Goal: Communication & Community: Answer question/provide support

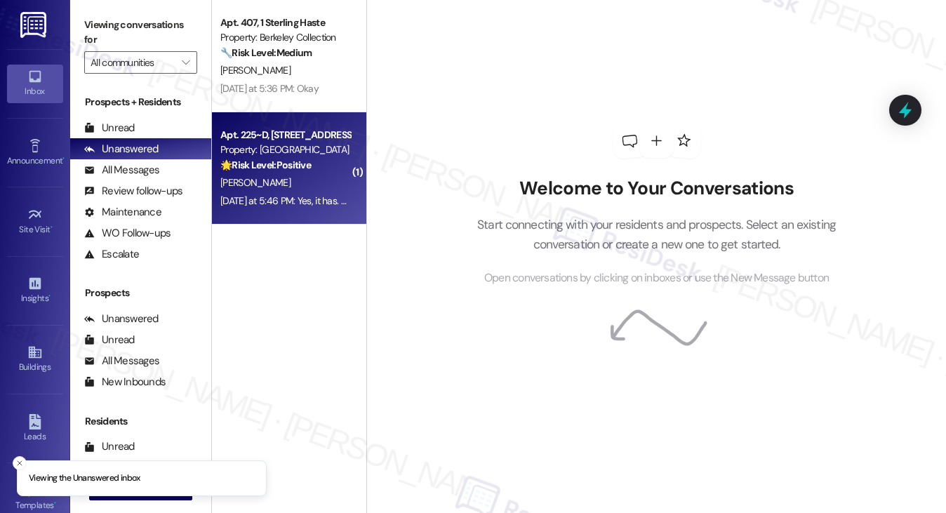
click at [320, 147] on div "Property: [GEOGRAPHIC_DATA]" at bounding box center [285, 149] width 130 height 15
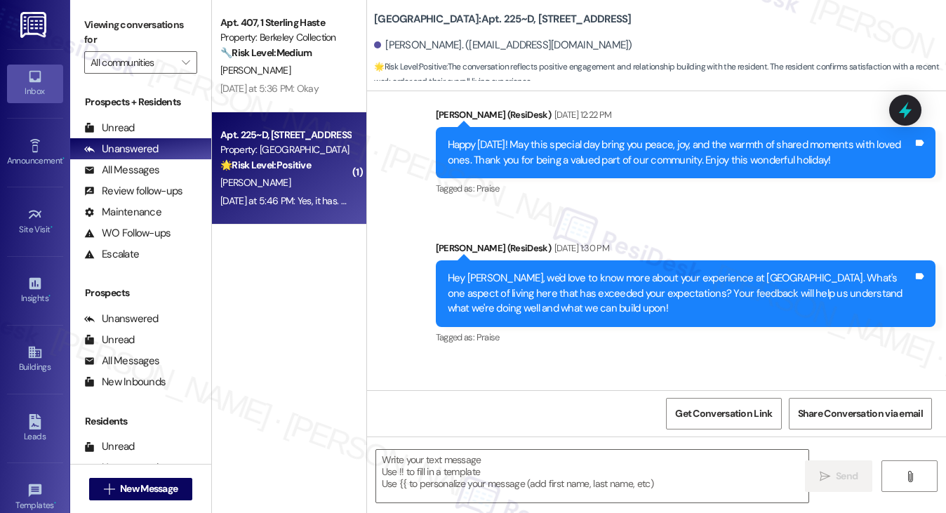
type textarea "Fetching suggested responses. Please feel free to read through the conversation…"
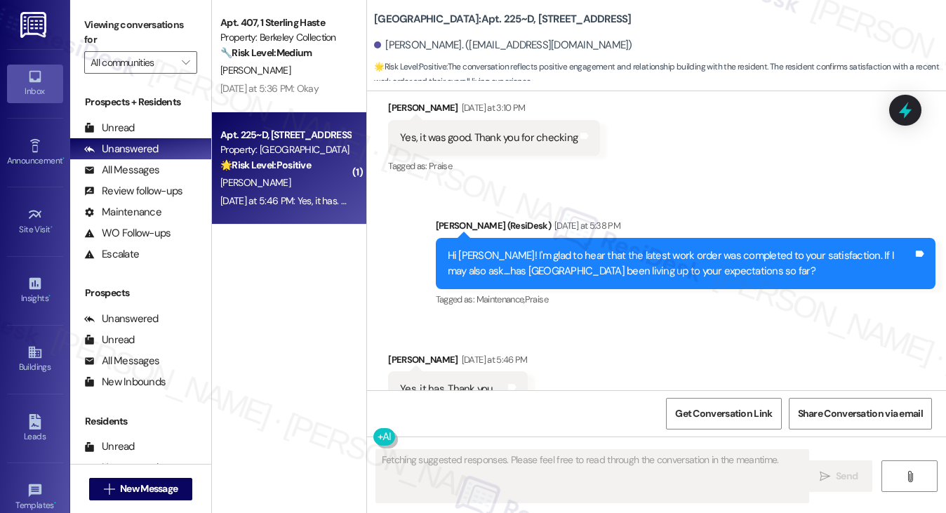
scroll to position [1218, 0]
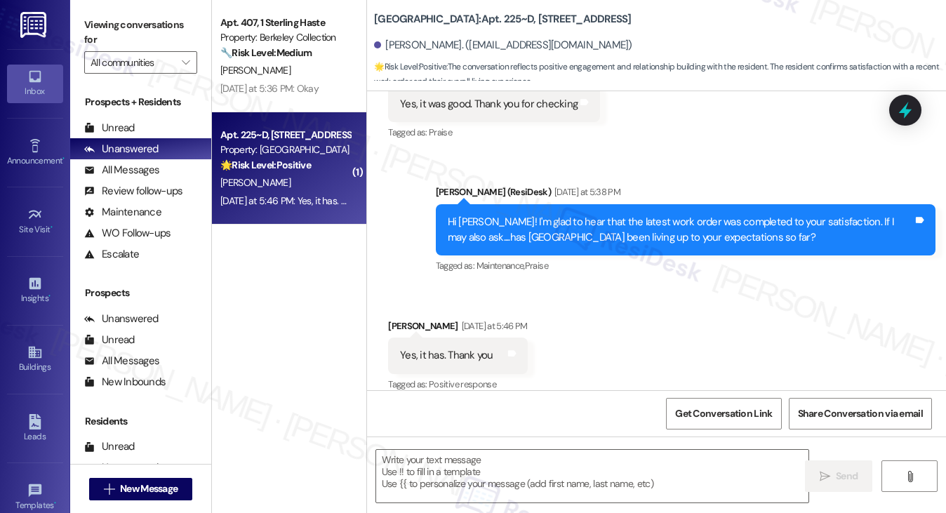
click at [649, 227] on div "Hi [PERSON_NAME]! I'm glad to hear that the latest work order was completed to …" at bounding box center [680, 230] width 465 height 30
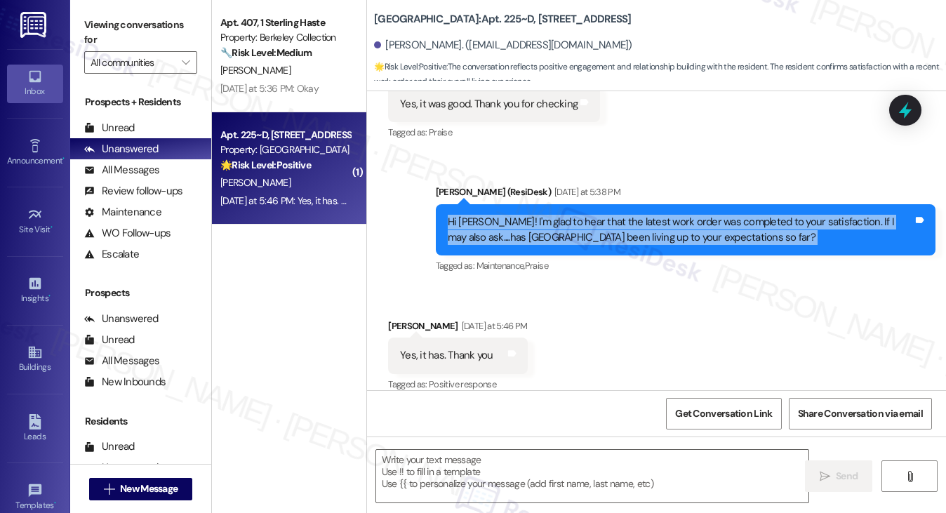
click at [649, 227] on div "Hi [PERSON_NAME]! I'm glad to hear that the latest work order was completed to …" at bounding box center [680, 230] width 465 height 30
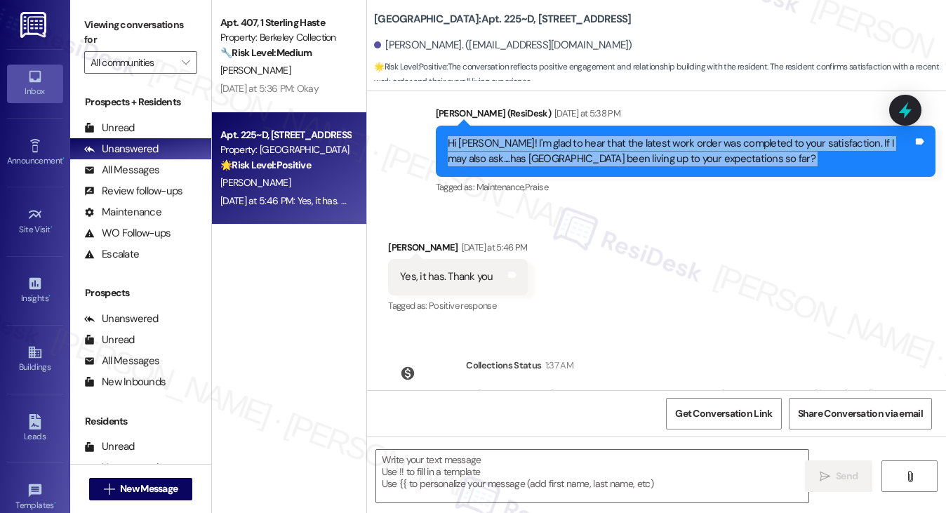
scroll to position [1347, 0]
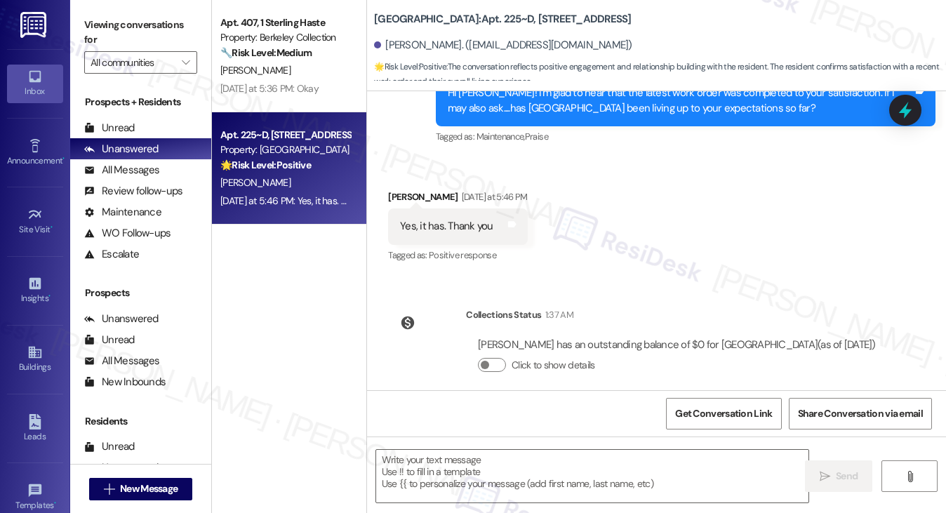
click at [138, 21] on label "Viewing conversations for" at bounding box center [140, 32] width 113 height 37
click at [129, 33] on label "Viewing conversations for" at bounding box center [140, 32] width 113 height 37
click at [124, 1] on div "Viewing conversations for All communities " at bounding box center [140, 44] width 141 height 88
click at [533, 470] on textarea at bounding box center [592, 476] width 433 height 53
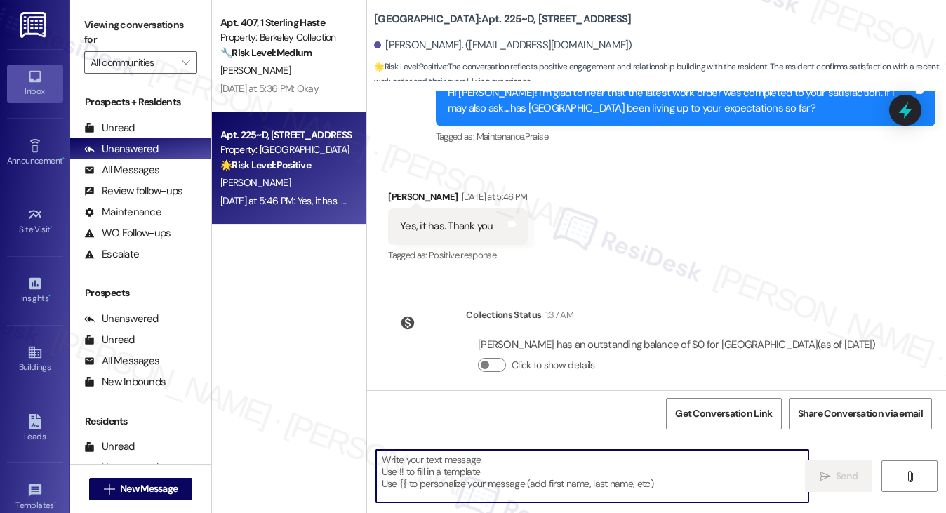
paste textarea "That’s wonderful to hear, [PERSON_NAME], thank you! 💛 If you’re comfortable, wo…"
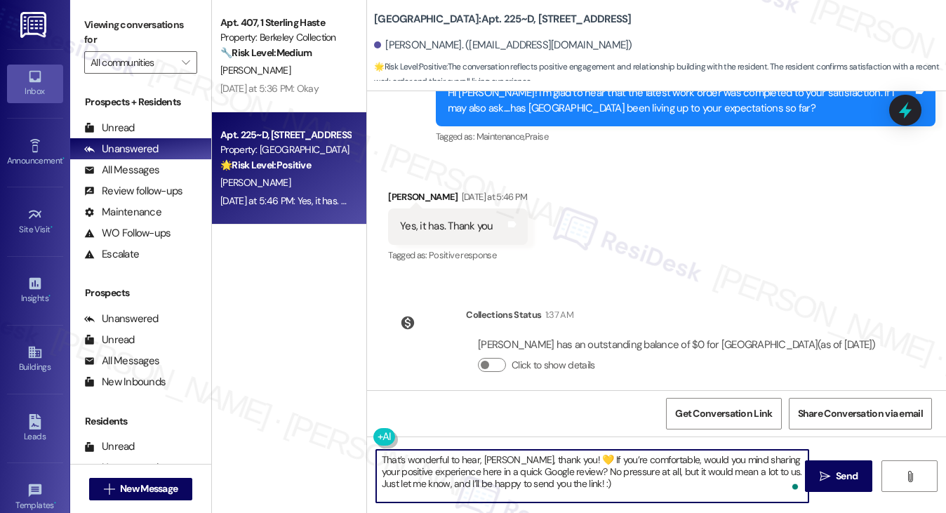
click at [404, 190] on div "[PERSON_NAME] [DATE] at 5:46 PM" at bounding box center [458, 200] width 140 height 20
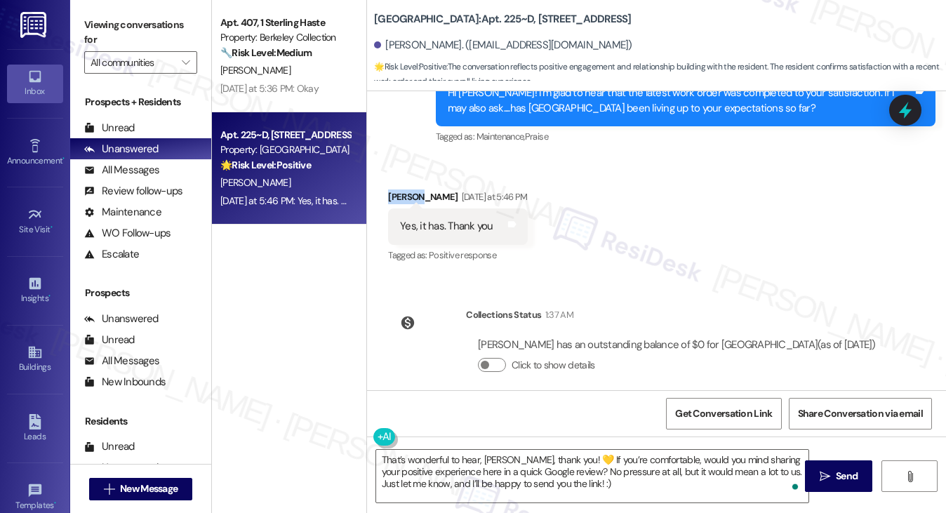
click at [404, 190] on div "[PERSON_NAME] [DATE] at 5:46 PM" at bounding box center [458, 200] width 140 height 20
copy div "Zhuoer"
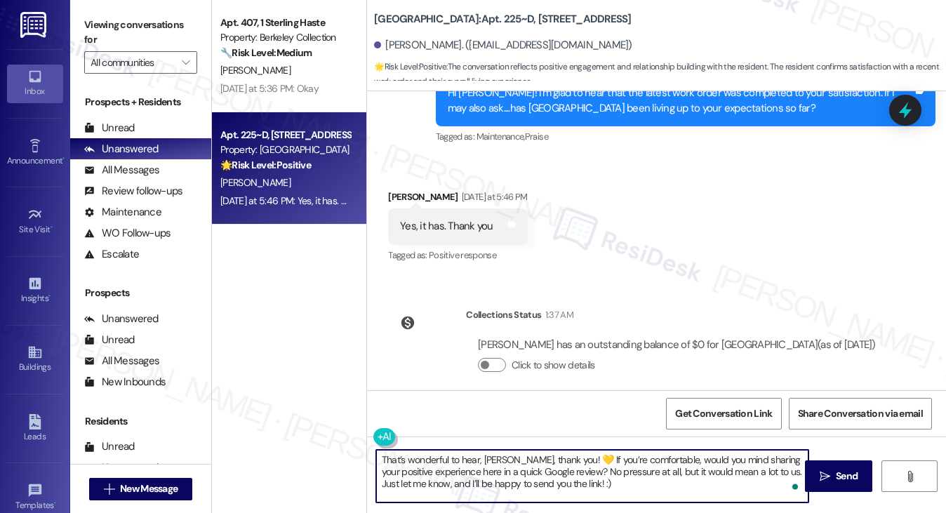
drag, startPoint x: 482, startPoint y: 458, endPoint x: 516, endPoint y: 458, distance: 33.7
click at [516, 458] on textarea "That’s wonderful to hear, [PERSON_NAME], thank you! 💛 If you’re comfortable, wo…" at bounding box center [592, 476] width 433 height 53
paste textarea "Zhuoer"
click at [570, 449] on div "That’s wonderful to hear, [PERSON_NAME], thank you! 💛 If you’re comfortable, wo…" at bounding box center [656, 489] width 579 height 105
click at [570, 452] on textarea "That’s wonderful to hear, [PERSON_NAME], thank you! 💛 If you’re comfortable, wo…" at bounding box center [592, 476] width 433 height 53
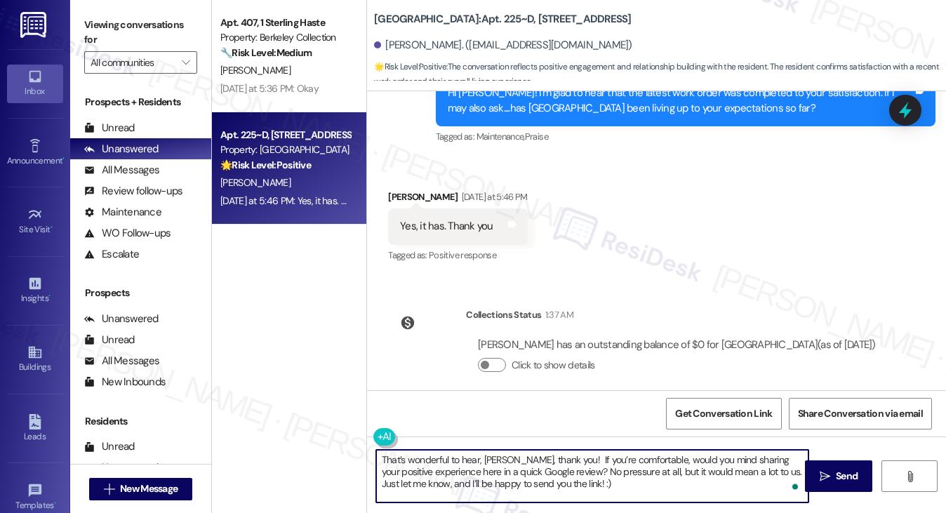
type textarea "That’s wonderful to hear, [PERSON_NAME], thank you! If you’re comfortable, woul…"
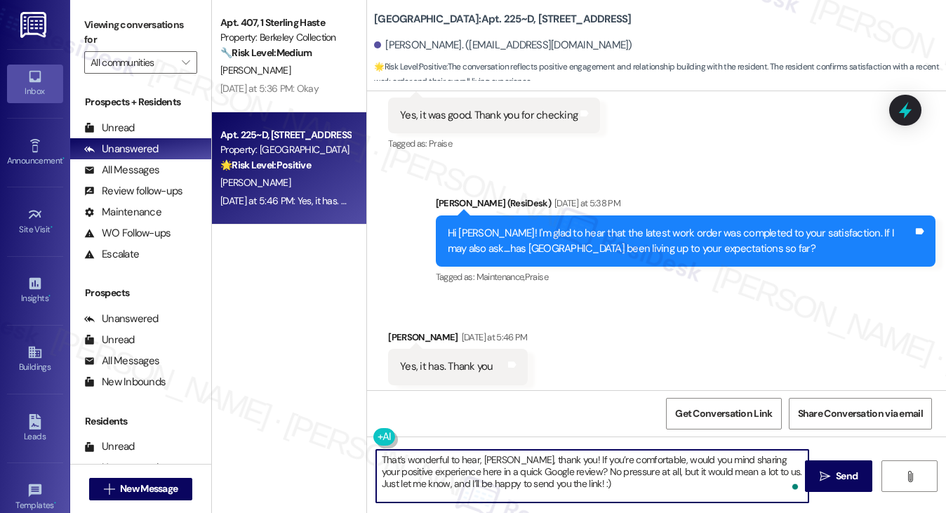
click at [611, 477] on textarea "That’s wonderful to hear, [PERSON_NAME], thank you! If you’re comfortable, woul…" at bounding box center [592, 476] width 433 height 53
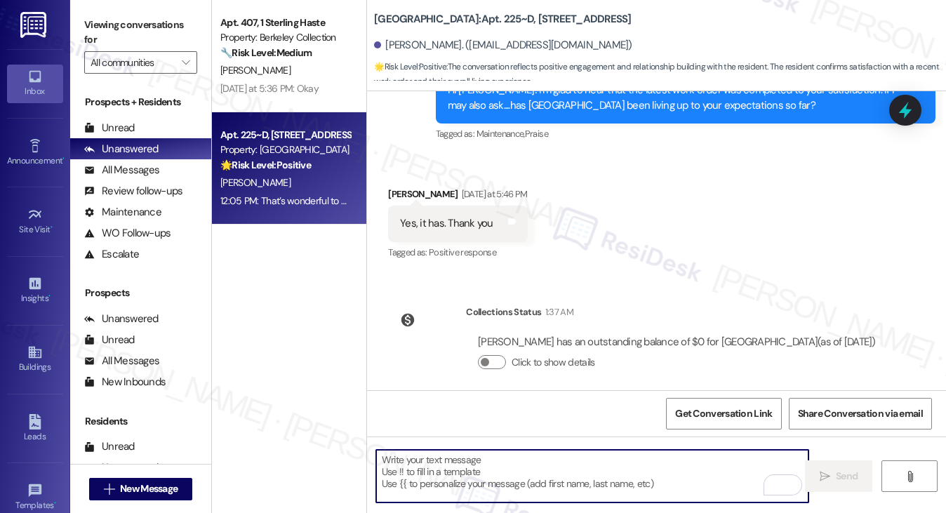
scroll to position [1475, 0]
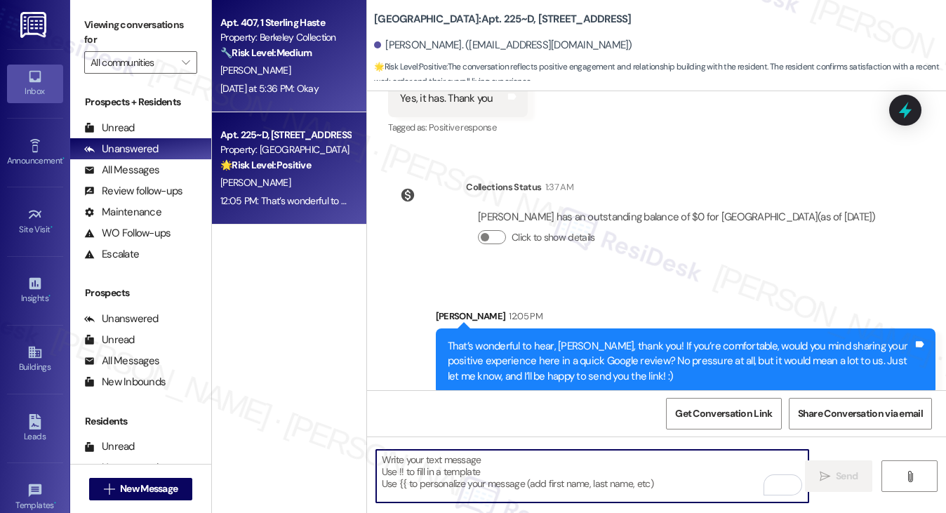
click at [300, 93] on div "[DATE] at 5:36 PM: Okay [DATE] at 5:36 PM: Okay" at bounding box center [269, 88] width 98 height 13
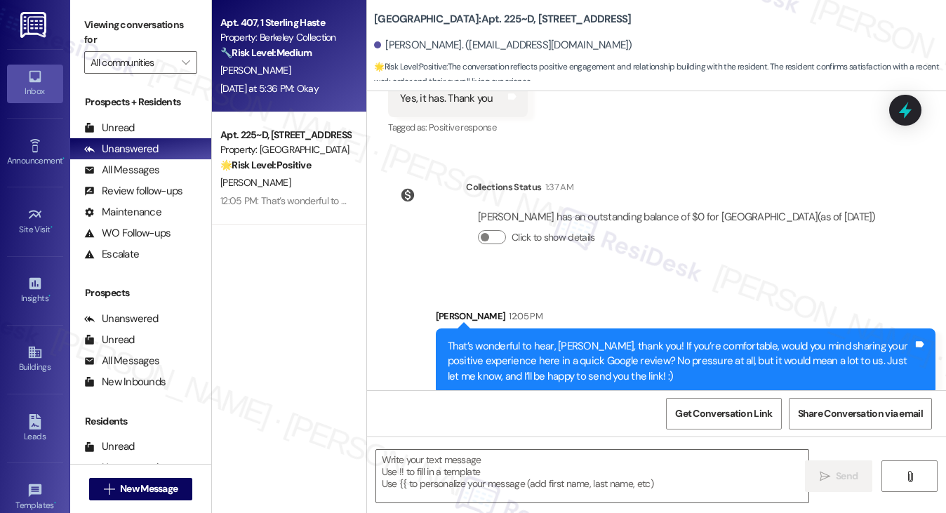
type textarea "Fetching suggested responses. Please feel free to read through the conversation…"
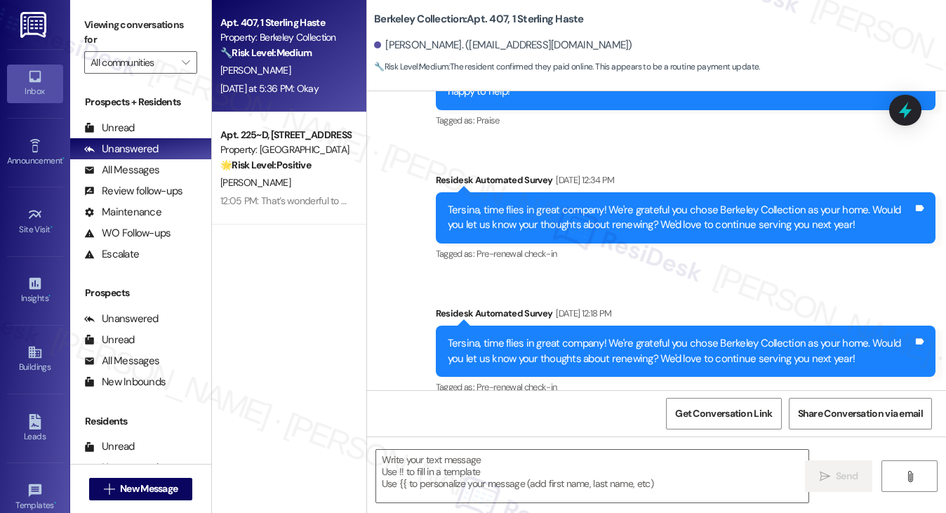
type textarea "Fetching suggested responses. Please feel free to read through the conversation…"
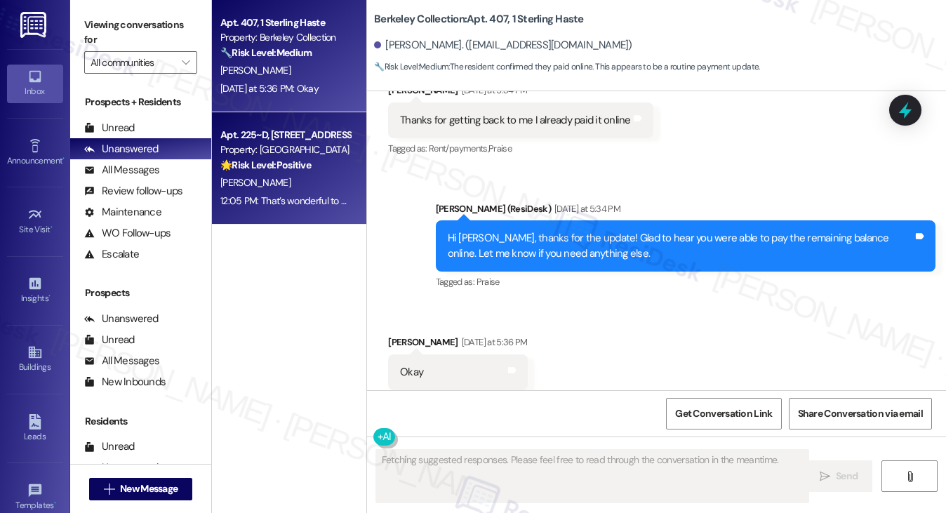
click at [241, 176] on span "[PERSON_NAME]" at bounding box center [255, 182] width 70 height 13
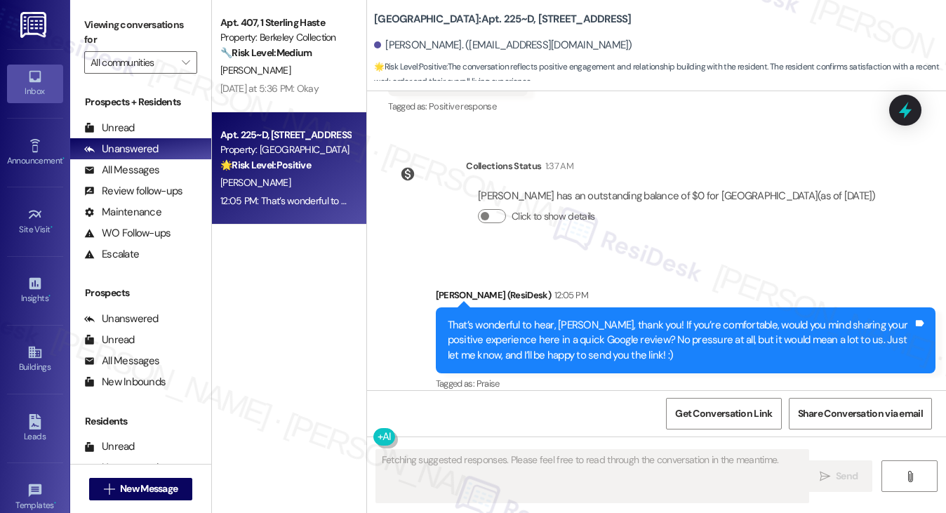
scroll to position [1215, 0]
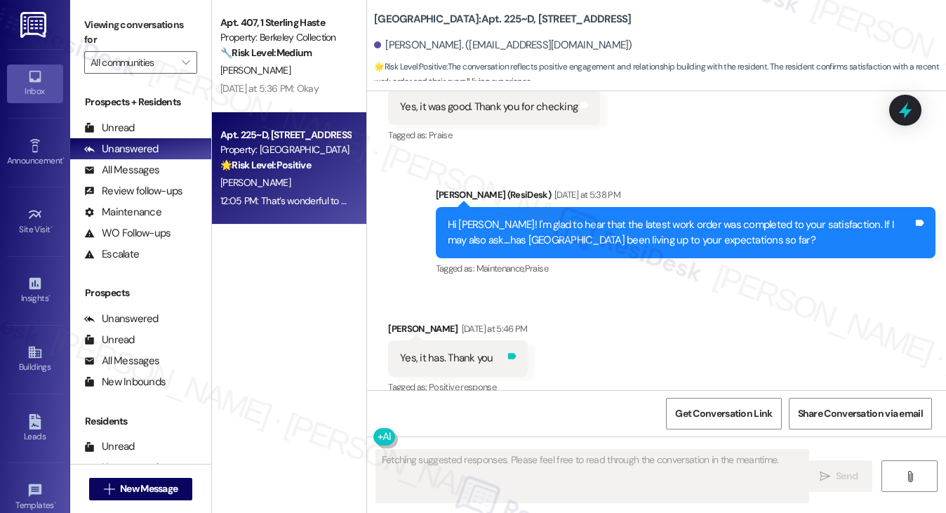
click at [508, 354] on icon at bounding box center [512, 357] width 8 height 6
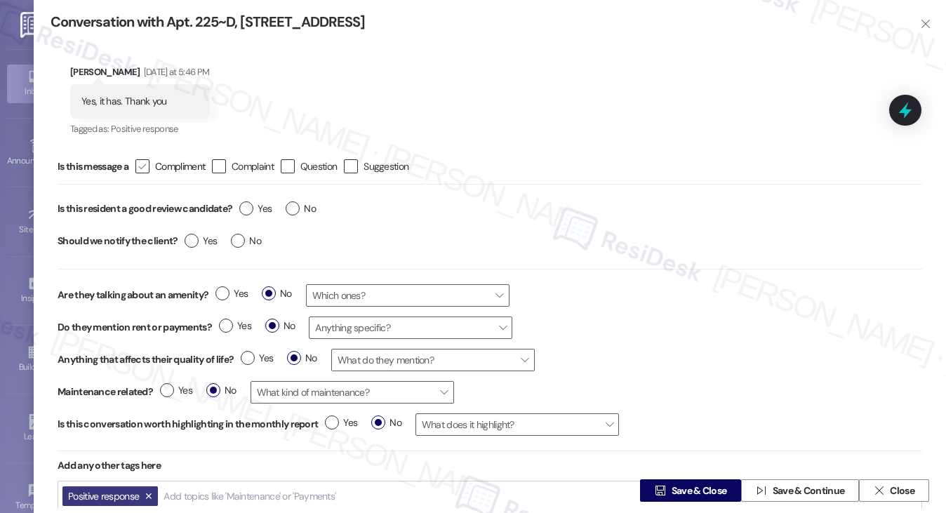
type textarea "Hi {{first_name}}, I'm so glad to hear you're enjoying [GEOGRAPHIC_DATA]! I'd b…"
click at [158, 165] on span "Compliment" at bounding box center [180, 166] width 50 height 14
click at [138, 165] on input " Compliment" at bounding box center [132, 166] width 9 height 9
checkbox input "true"
click at [251, 212] on label "Yes" at bounding box center [255, 208] width 32 height 15
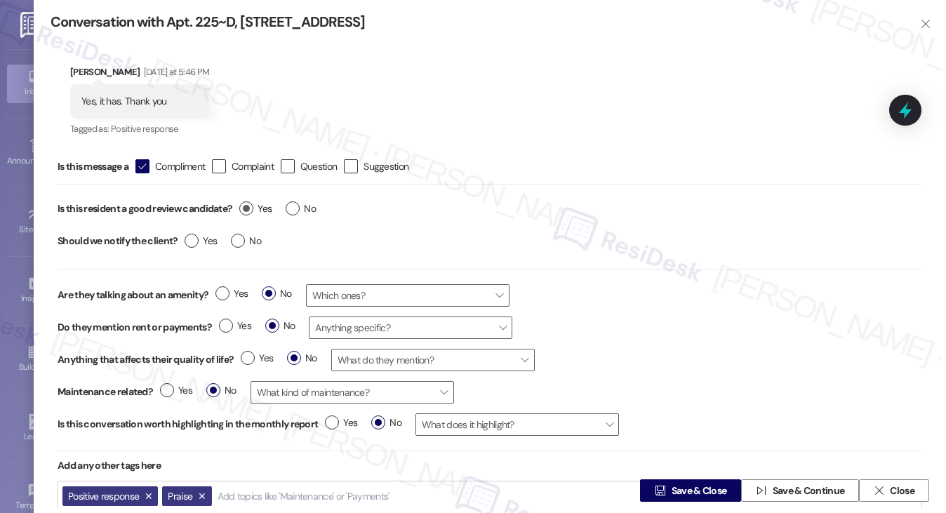
click at [251, 212] on input "Yes" at bounding box center [255, 210] width 32 height 18
radio input "true"
click at [250, 240] on span "No" at bounding box center [246, 241] width 30 height 15
click at [250, 240] on input "No" at bounding box center [246, 243] width 30 height 18
radio input "true"
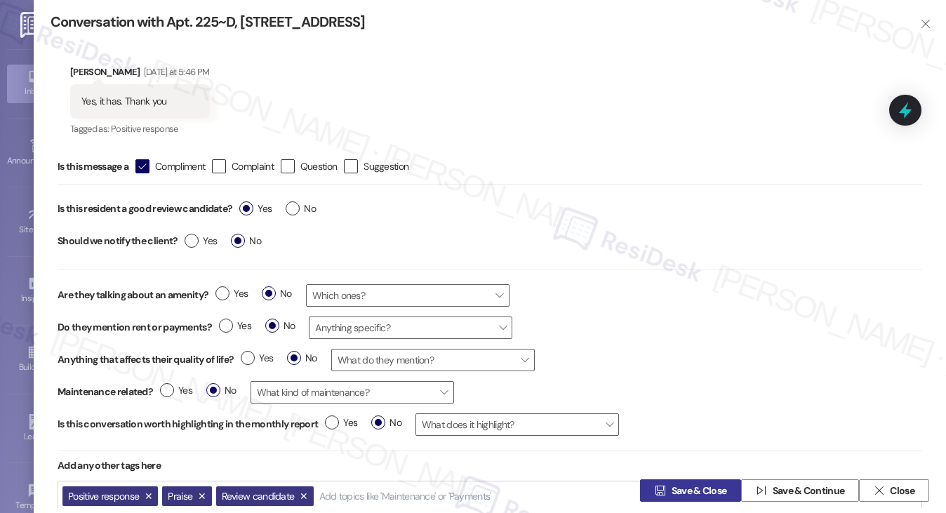
click at [677, 488] on span "Save & Close" at bounding box center [699, 491] width 55 height 15
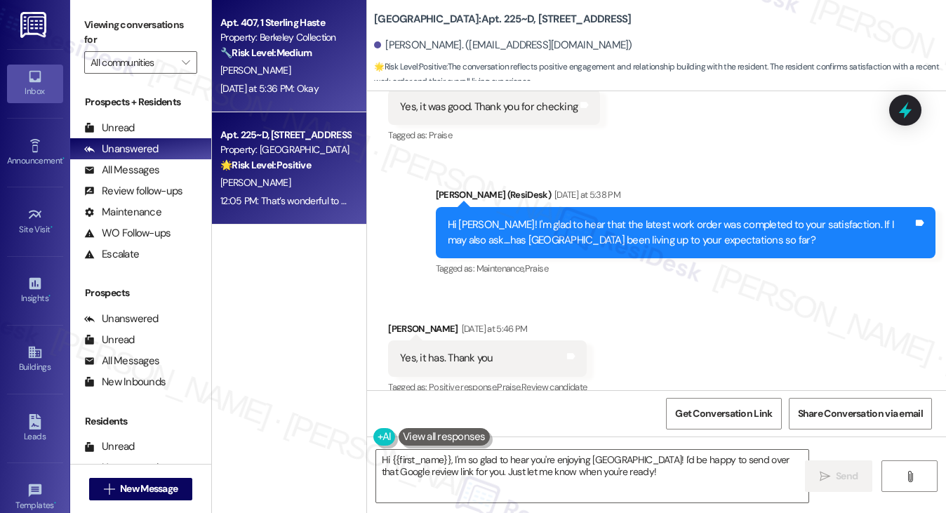
scroll to position [1218, 0]
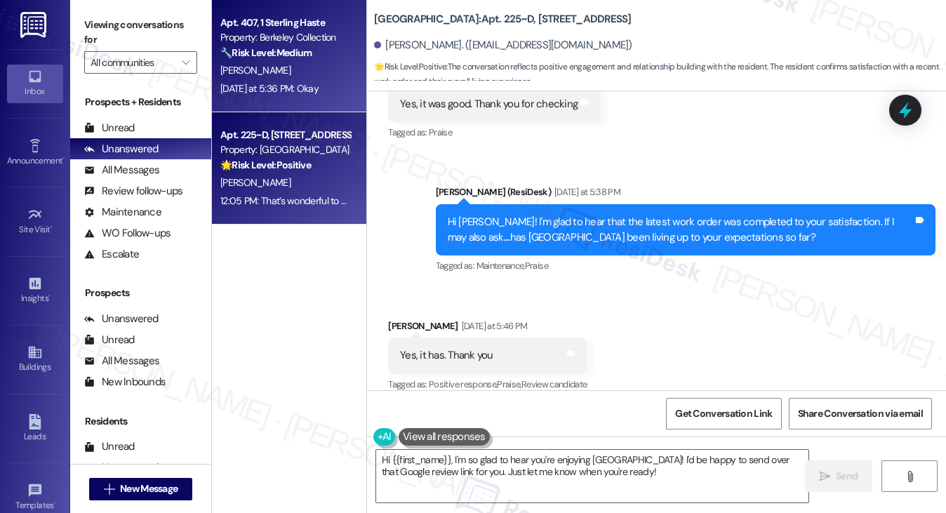
click at [311, 77] on div "[PERSON_NAME]" at bounding box center [285, 71] width 133 height 18
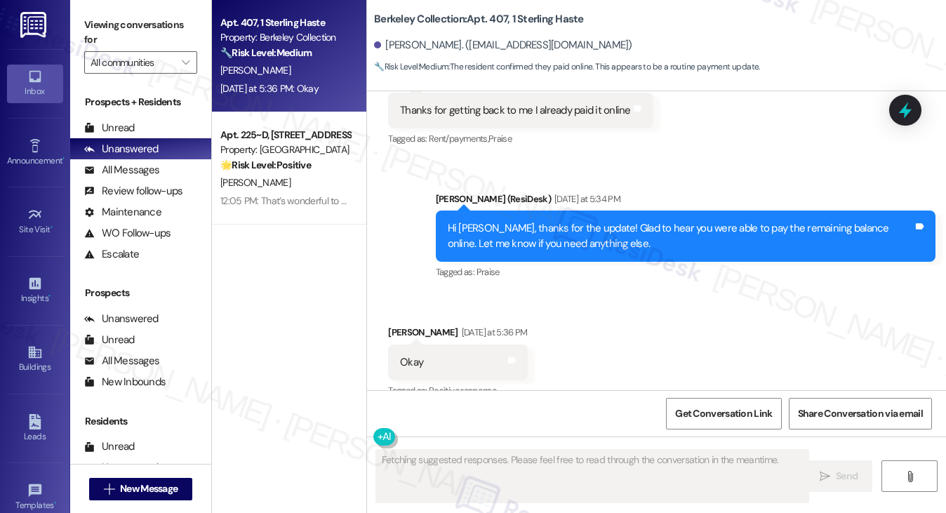
scroll to position [4992, 0]
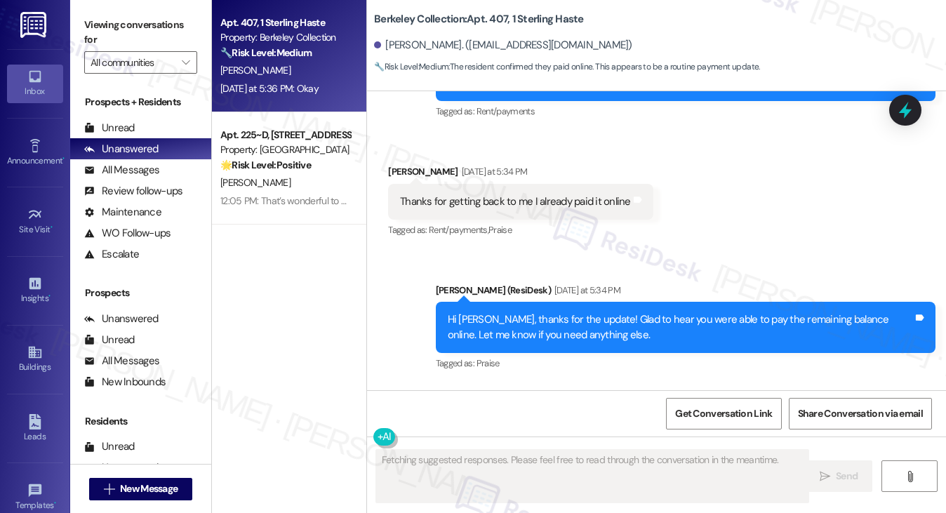
click at [593, 312] on div "Hi [PERSON_NAME], thanks for the update! Glad to hear you were able to pay the …" at bounding box center [680, 327] width 465 height 30
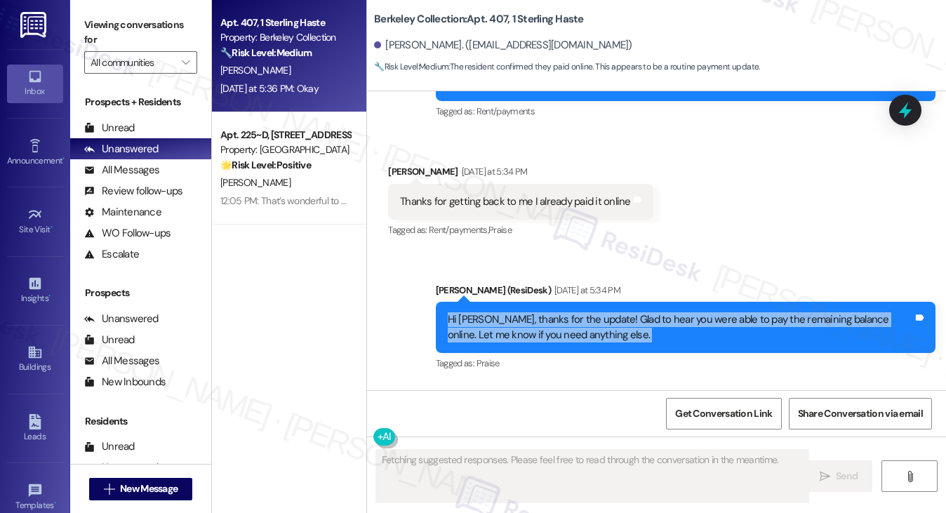
click at [593, 312] on div "Hi [PERSON_NAME], thanks for the update! Glad to hear you were able to pay the …" at bounding box center [680, 327] width 465 height 30
click at [556, 312] on div "Hi [PERSON_NAME], thanks for the update! Glad to hear you were able to pay the …" at bounding box center [680, 327] width 465 height 30
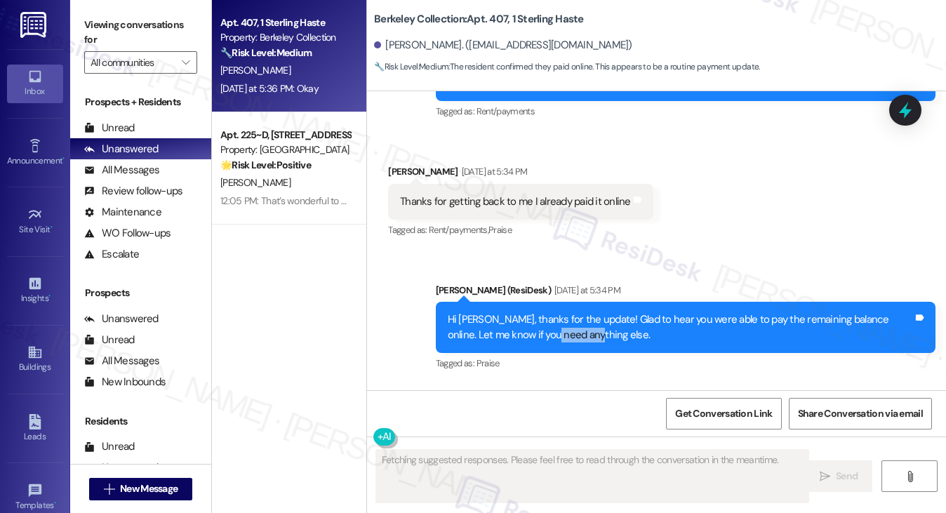
click at [556, 312] on div "Hi [PERSON_NAME], thanks for the update! Glad to hear you were able to pay the …" at bounding box center [680, 327] width 465 height 30
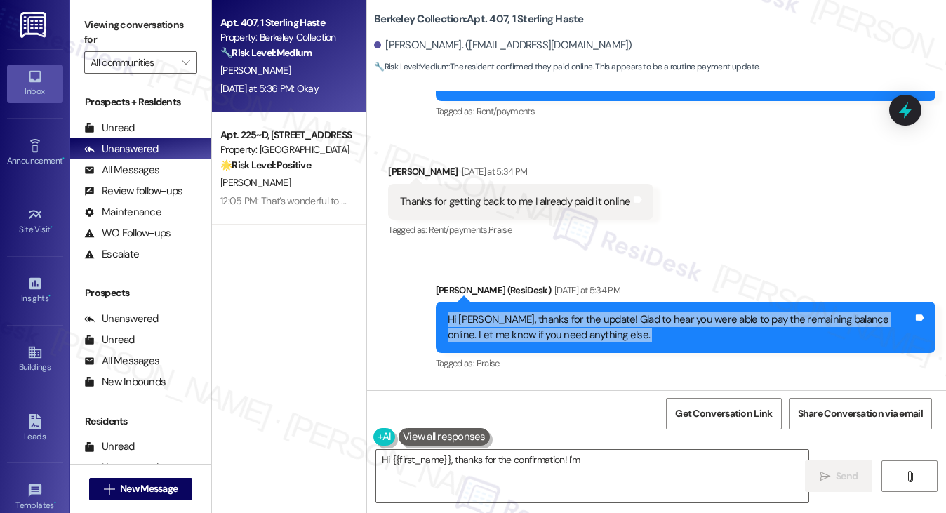
click at [556, 312] on div "Hi [PERSON_NAME], thanks for the update! Glad to hear you were able to pay the …" at bounding box center [680, 327] width 465 height 30
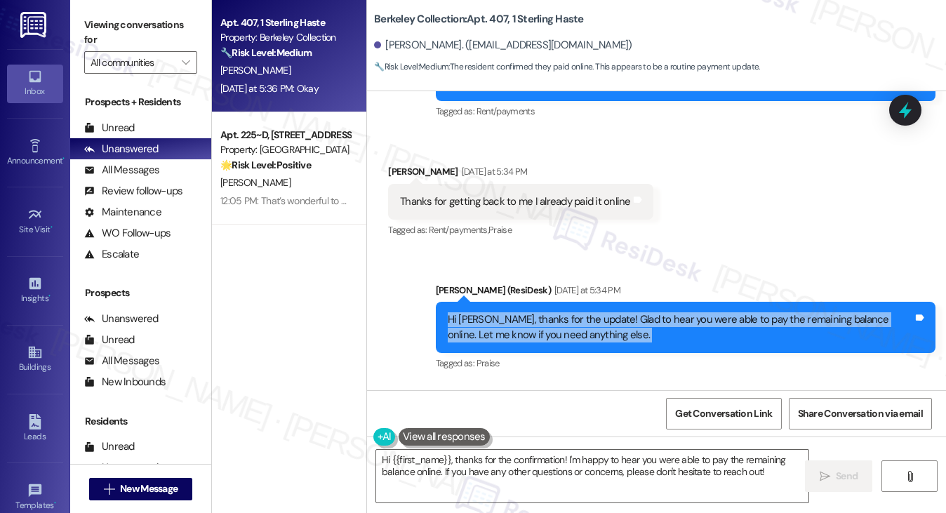
click at [566, 312] on div "Hi [PERSON_NAME], thanks for the update! Glad to hear you were able to pay the …" at bounding box center [680, 327] width 465 height 30
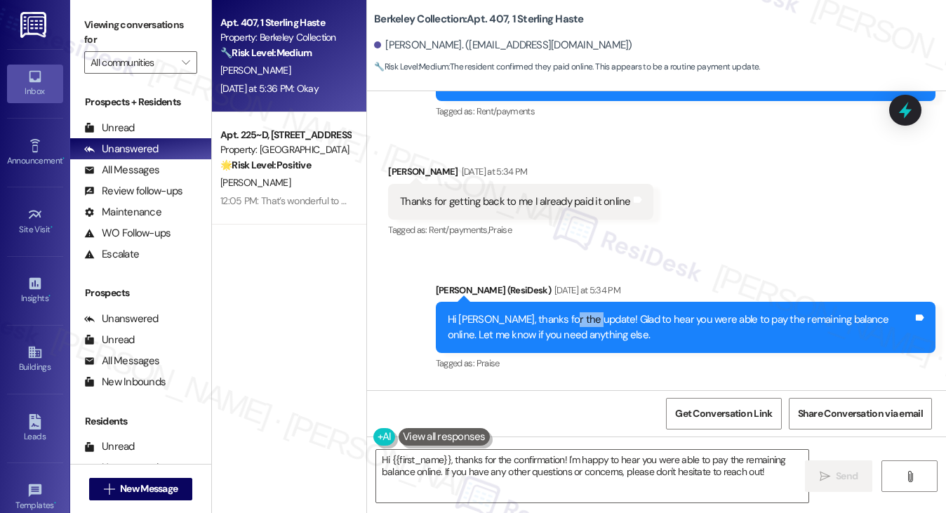
click at [566, 312] on div "Hi [PERSON_NAME], thanks for the update! Glad to hear you were able to pay the …" at bounding box center [680, 327] width 465 height 30
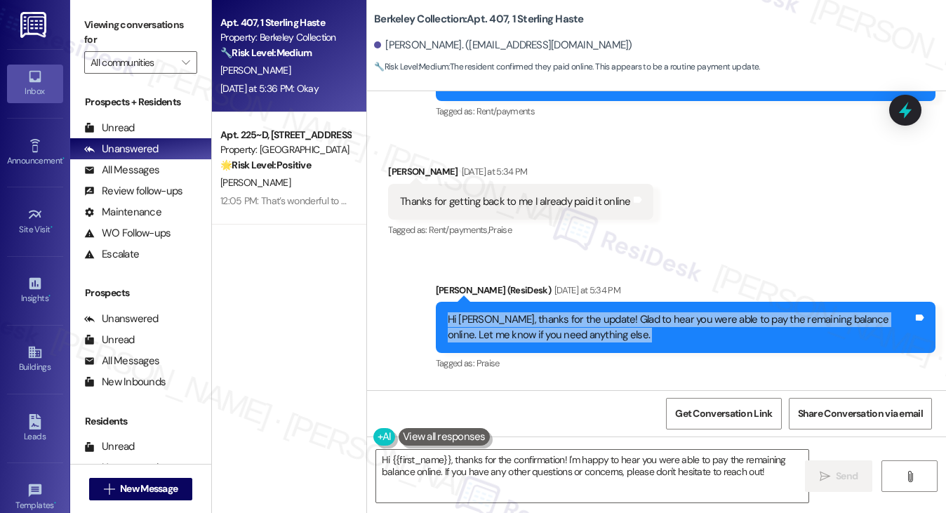
click at [566, 312] on div "Hi [PERSON_NAME], thanks for the update! Glad to hear you were able to pay the …" at bounding box center [680, 327] width 465 height 30
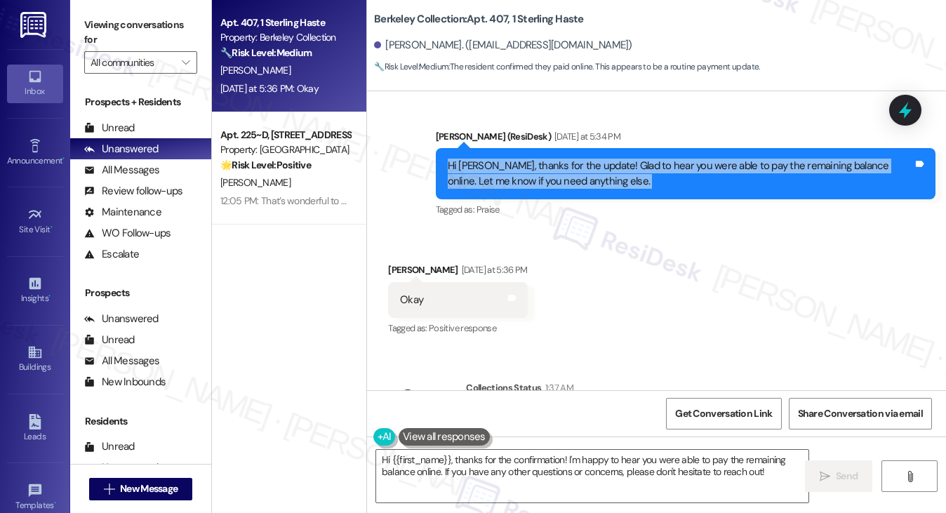
scroll to position [5202, 0]
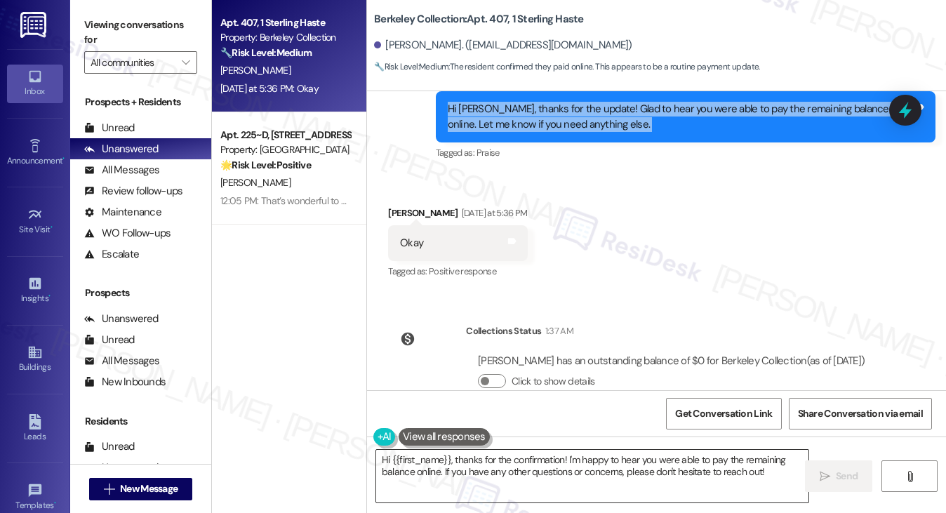
click at [556, 462] on textarea "Hi {{first_name}}, thanks for the confirmation! I'm happy to hear you were able…" at bounding box center [592, 476] width 433 height 53
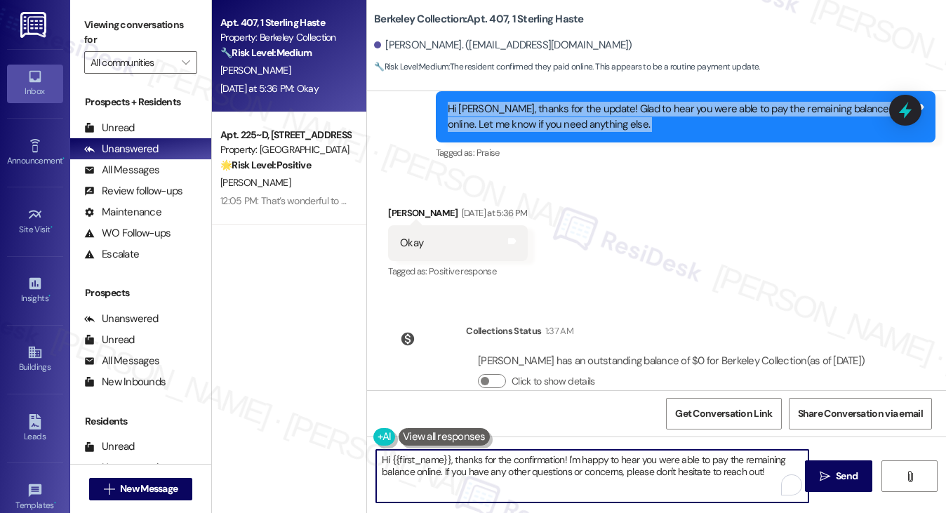
click at [556, 462] on textarea "Hi {{first_name}}, thanks for the confirmation! I'm happy to hear you were able…" at bounding box center [592, 476] width 433 height 53
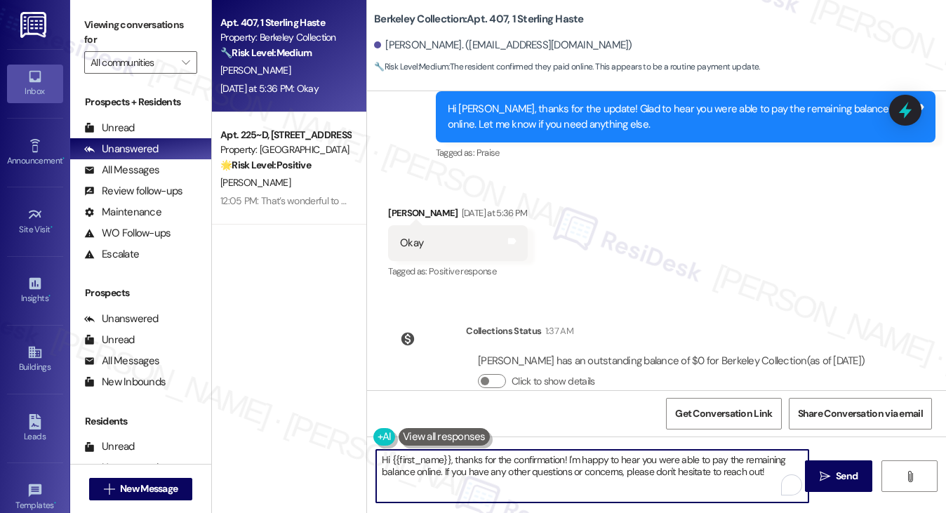
click at [556, 462] on textarea "Hi {{first_name}}, thanks for the confirmation! I'm happy to hear you were able…" at bounding box center [592, 476] width 433 height 53
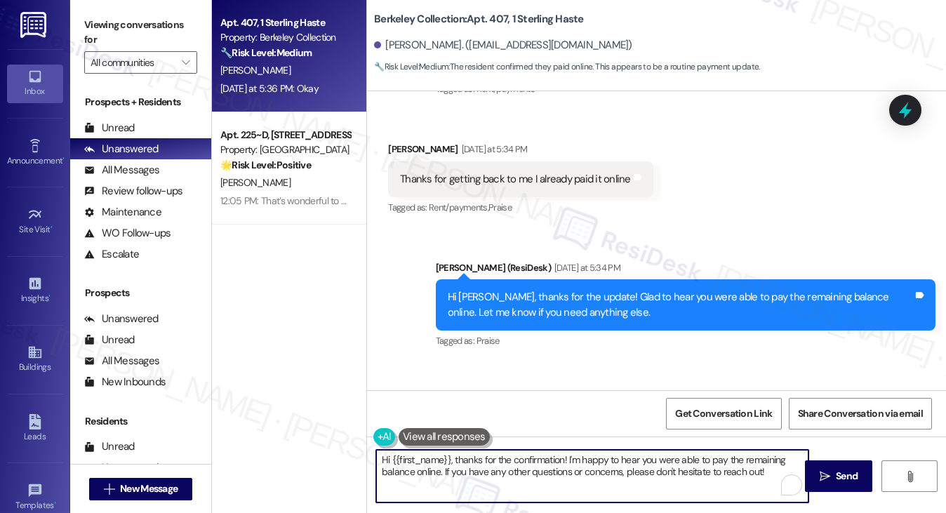
scroll to position [4851, 0]
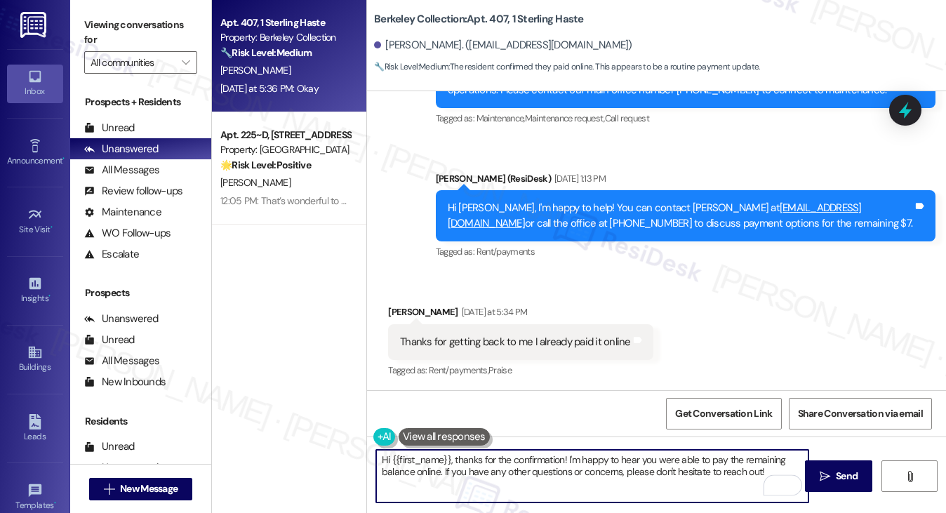
click at [614, 201] on div "Hi [PERSON_NAME], I'm happy to help! You can contact [PERSON_NAME] at [EMAIL_AD…" at bounding box center [680, 216] width 465 height 30
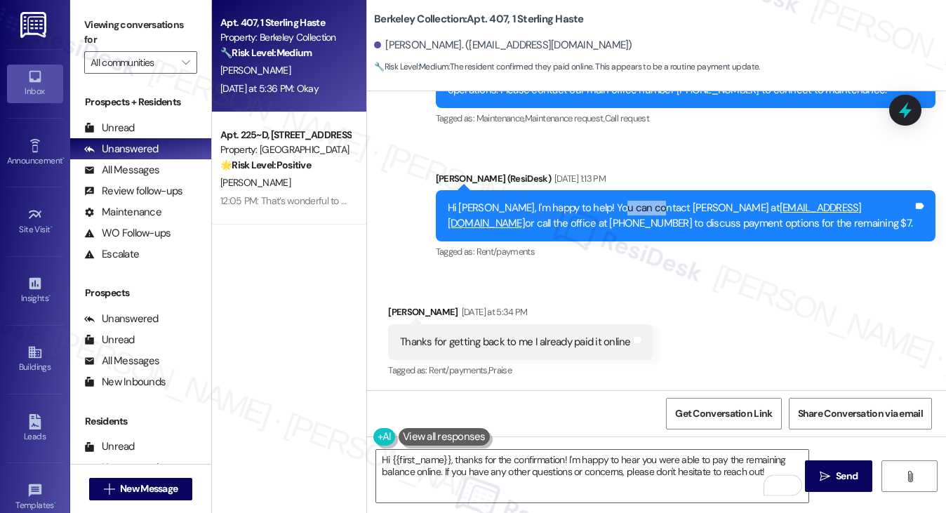
click at [615, 201] on div "Hi [PERSON_NAME], I'm happy to help! You can contact [PERSON_NAME] at [EMAIL_AD…" at bounding box center [680, 216] width 465 height 30
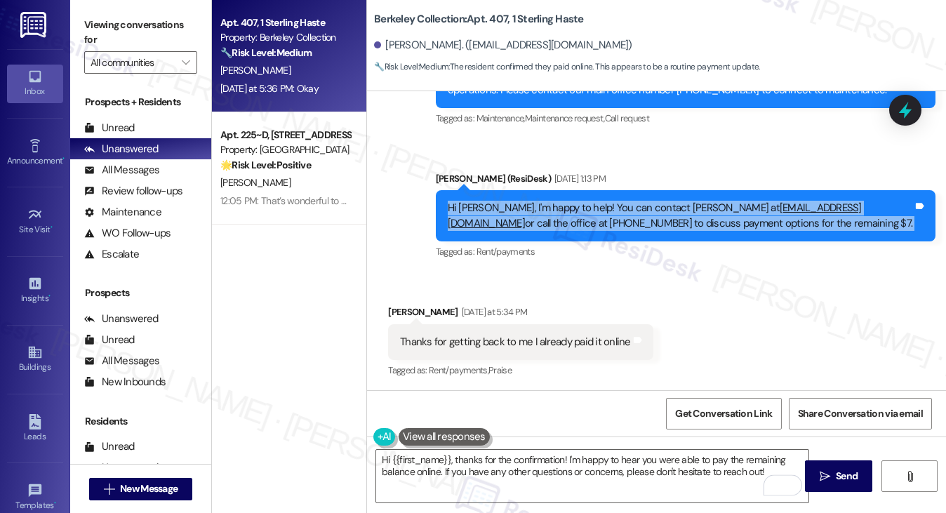
click at [615, 201] on div "Hi [PERSON_NAME], I'm happy to help! You can contact [PERSON_NAME] at [EMAIL_AD…" at bounding box center [680, 216] width 465 height 30
click at [618, 201] on div "Hi [PERSON_NAME], I'm happy to help! You can contact [PERSON_NAME] at [EMAIL_AD…" at bounding box center [680, 216] width 465 height 30
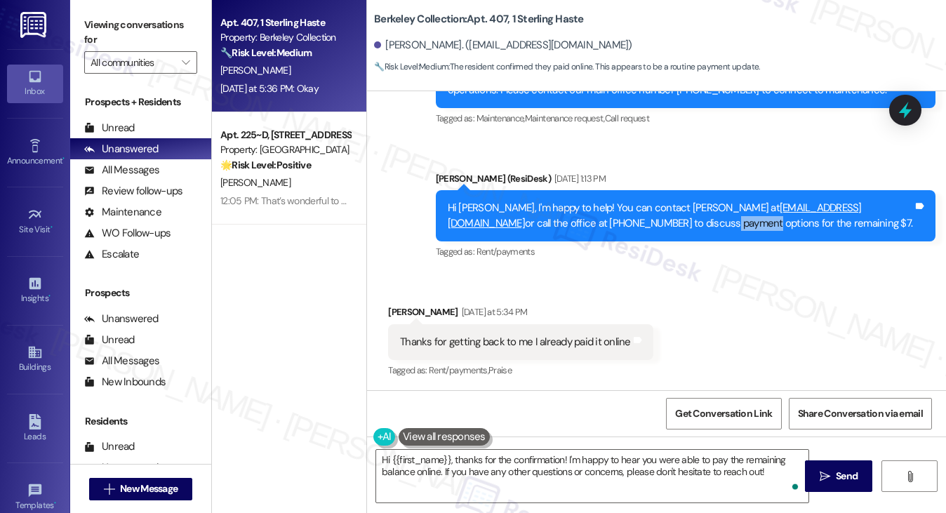
click at [618, 201] on div "Hi [PERSON_NAME], I'm happy to help! You can contact [PERSON_NAME] at [EMAIL_AD…" at bounding box center [680, 216] width 465 height 30
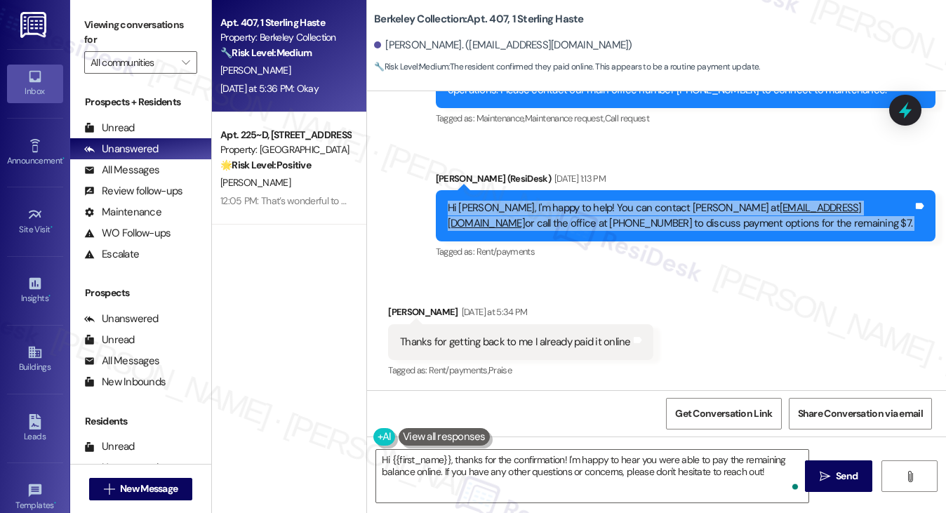
click at [618, 201] on div "Hi [PERSON_NAME], I'm happy to help! You can contact [PERSON_NAME] at [EMAIL_AD…" at bounding box center [680, 216] width 465 height 30
click at [677, 201] on div "Hi [PERSON_NAME], I'm happy to help! You can contact [PERSON_NAME] at [EMAIL_AD…" at bounding box center [686, 215] width 500 height 51
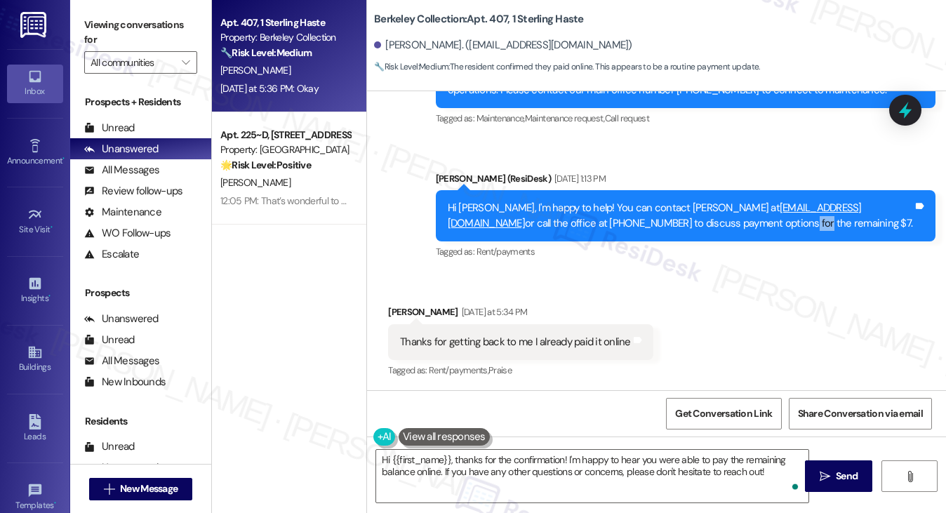
click at [677, 201] on div "Hi [PERSON_NAME], I'm happy to help! You can contact [PERSON_NAME] at [EMAIL_AD…" at bounding box center [686, 215] width 500 height 51
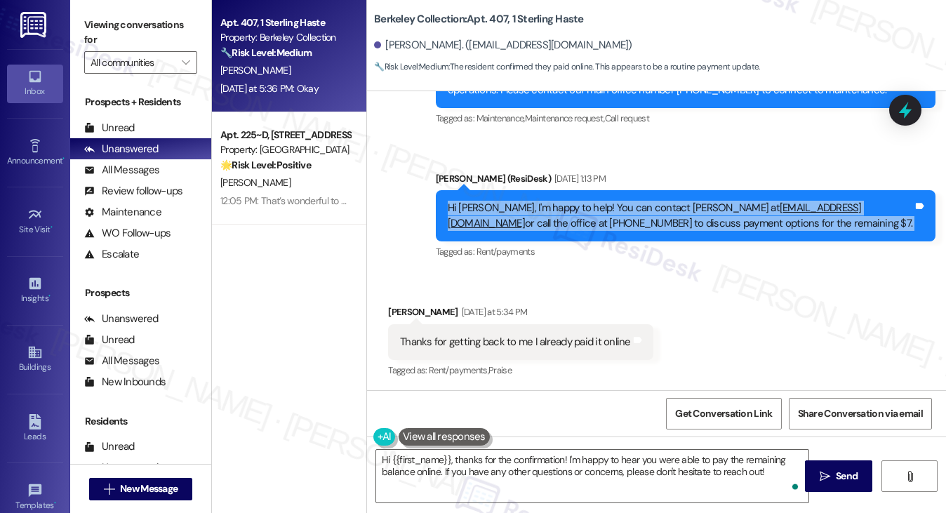
click at [677, 201] on div "Hi [PERSON_NAME], I'm happy to help! You can contact [PERSON_NAME] at [EMAIL_AD…" at bounding box center [686, 215] width 500 height 51
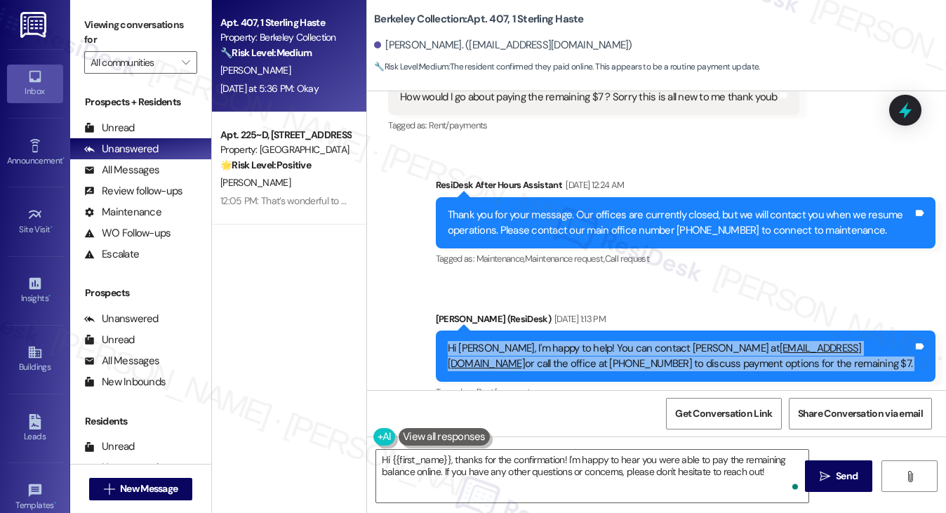
click at [605, 341] on div "Hi [PERSON_NAME], I'm happy to help! You can contact [PERSON_NAME] at [EMAIL_AD…" at bounding box center [680, 356] width 465 height 30
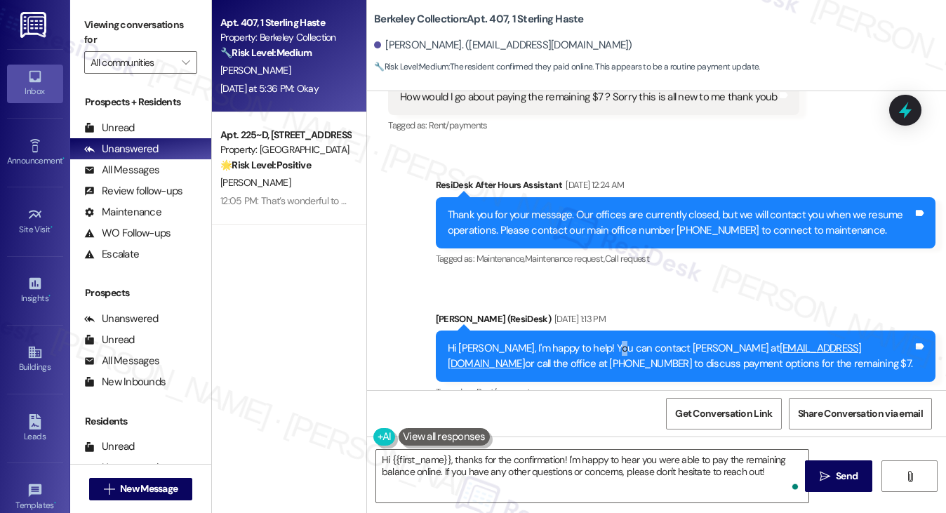
click at [605, 341] on div "Hi [PERSON_NAME], I'm happy to help! You can contact [PERSON_NAME] at [EMAIL_AD…" at bounding box center [680, 356] width 465 height 30
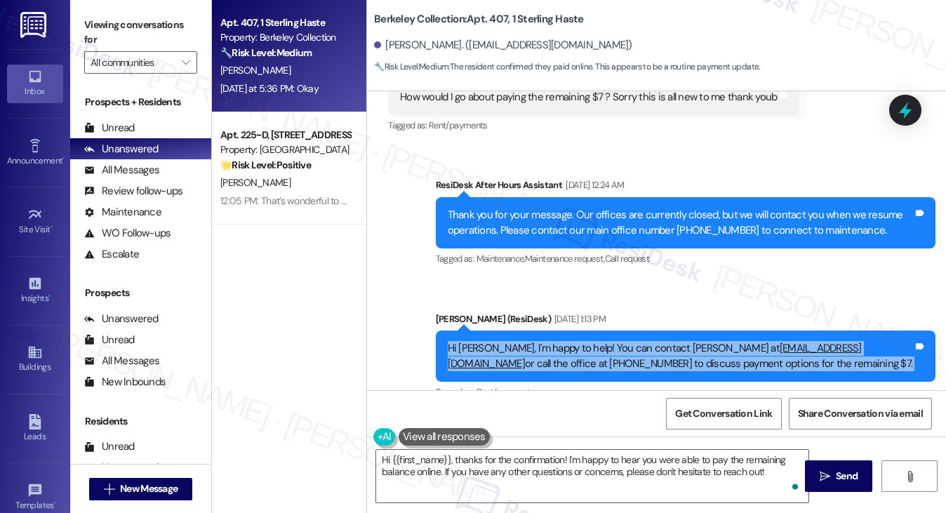
click at [605, 341] on div "Hi [PERSON_NAME], I'm happy to help! You can contact [PERSON_NAME] at [EMAIL_AD…" at bounding box center [680, 356] width 465 height 30
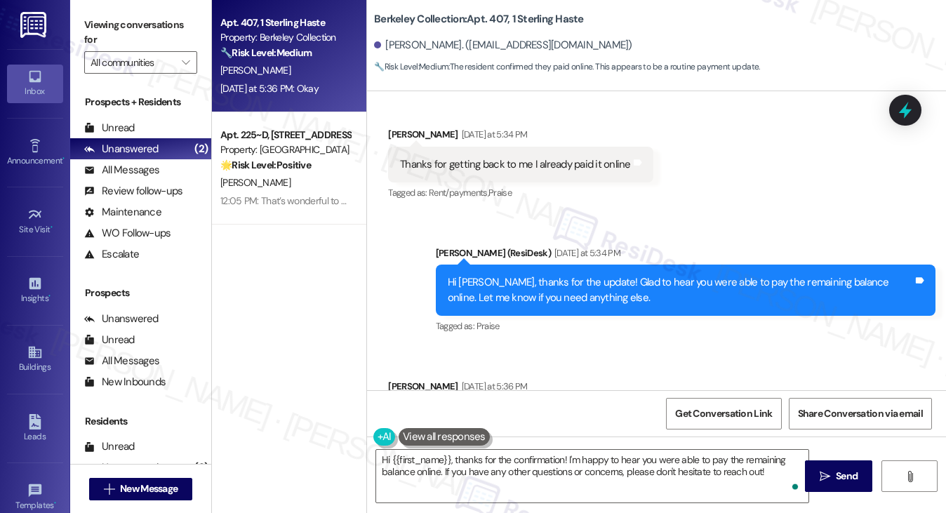
scroll to position [5202, 0]
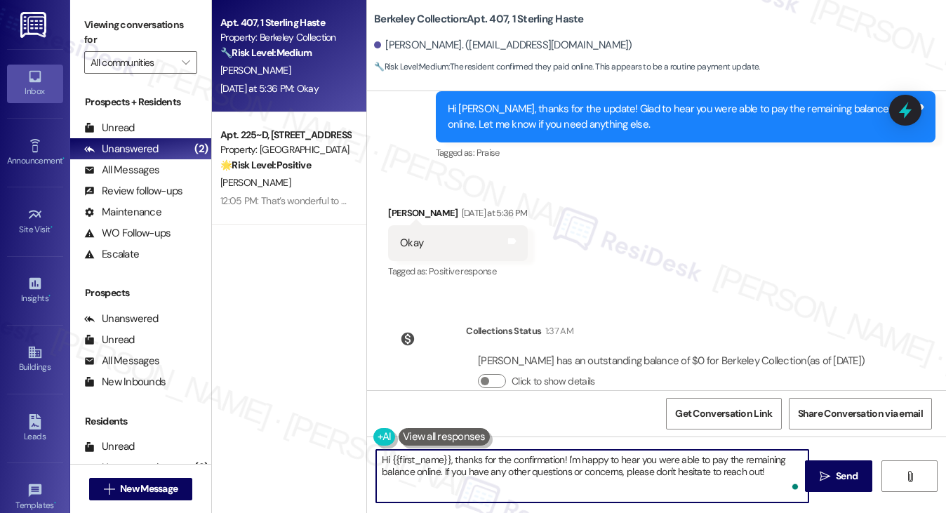
click at [547, 459] on textarea "Hi {{first_name}}, thanks for the confirmation! I'm happy to hear you were able…" at bounding box center [592, 476] width 433 height 53
click at [547, 460] on textarea "Hi {{first_name}}, thanks for the confirmation! I'm happy to hear you were able…" at bounding box center [592, 476] width 433 height 53
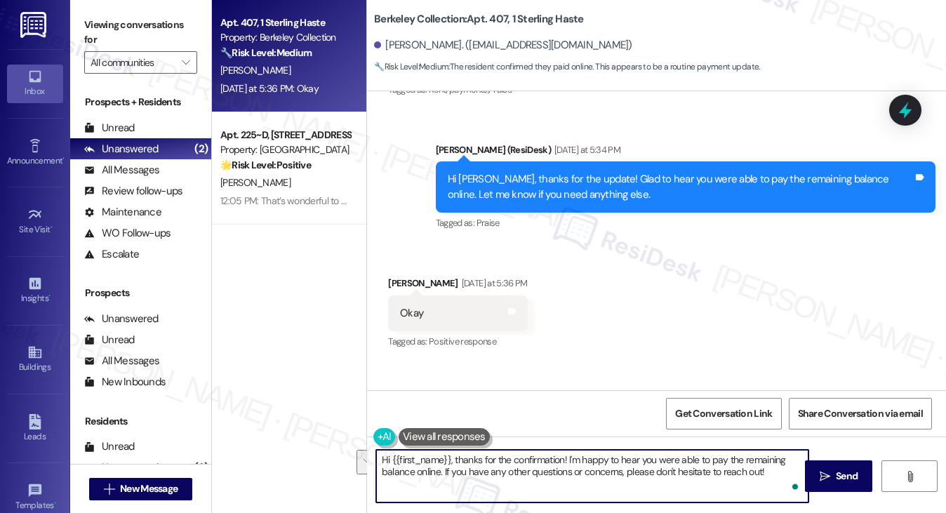
click at [561, 172] on div "Hi [PERSON_NAME], thanks for the update! Glad to hear you were able to pay the …" at bounding box center [680, 187] width 465 height 30
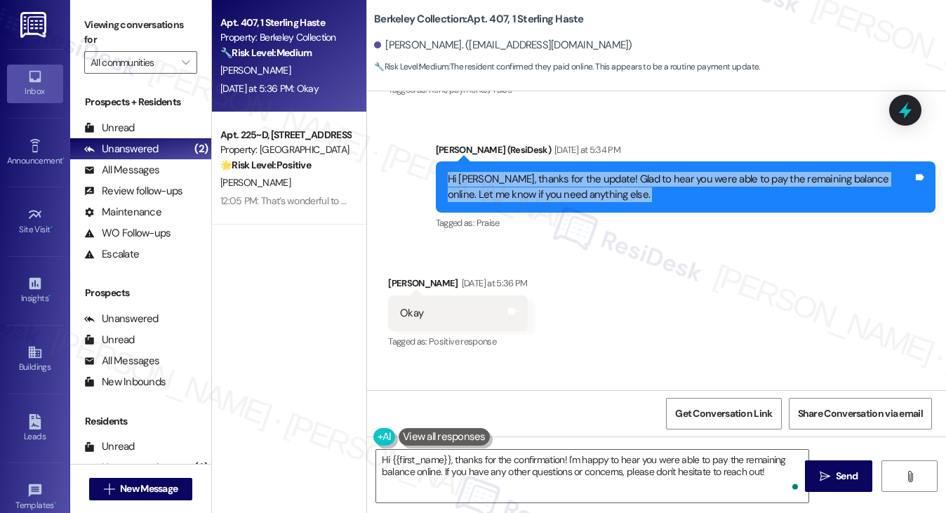
click at [561, 172] on div "Hi [PERSON_NAME], thanks for the update! Glad to hear you were able to pay the …" at bounding box center [680, 187] width 465 height 30
click at [621, 172] on div "Hi [PERSON_NAME], thanks for the update! Glad to hear you were able to pay the …" at bounding box center [680, 187] width 465 height 30
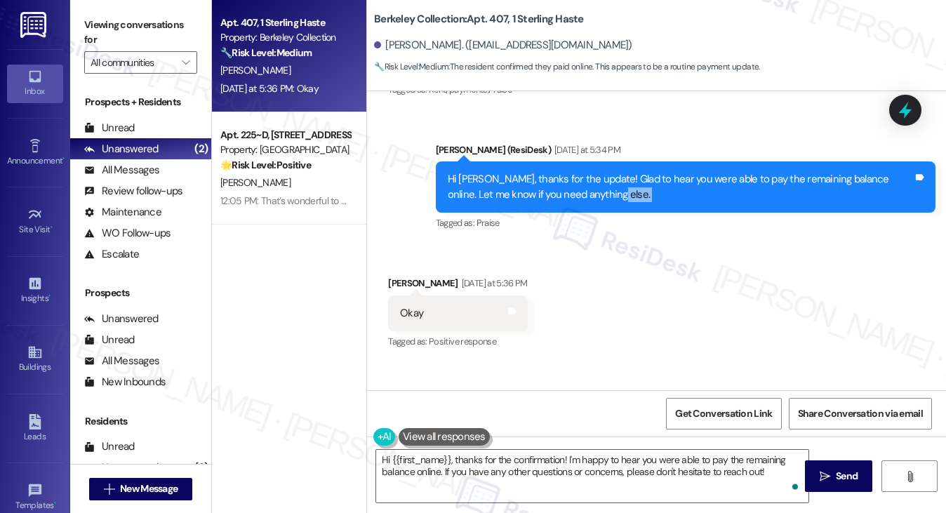
click at [621, 172] on div "Hi [PERSON_NAME], thanks for the update! Glad to hear you were able to pay the …" at bounding box center [680, 187] width 465 height 30
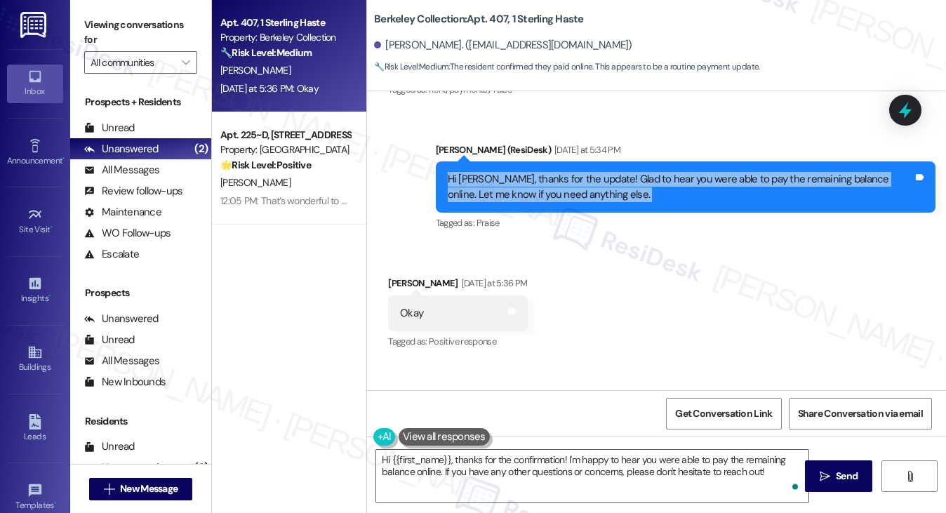
click at [621, 172] on div "Hi [PERSON_NAME], thanks for the update! Glad to hear you were able to pay the …" at bounding box center [680, 187] width 465 height 30
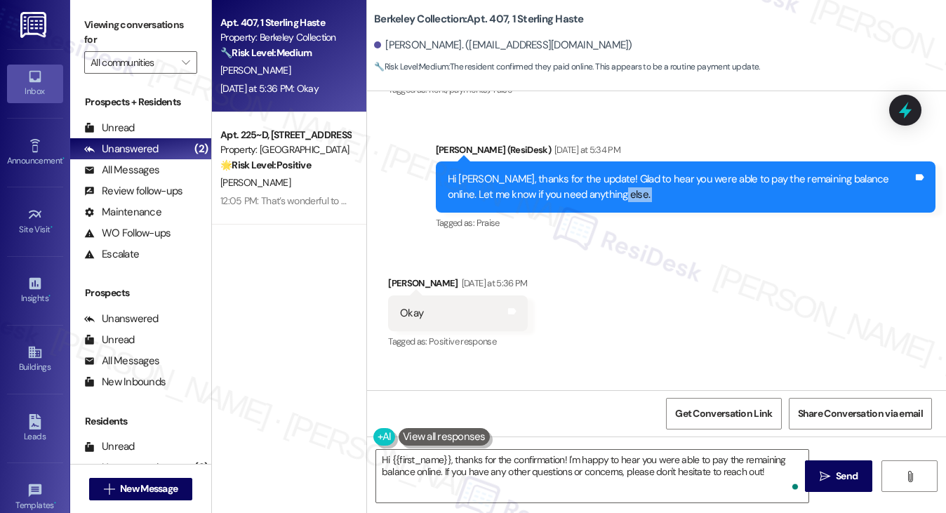
click at [621, 172] on div "Hi [PERSON_NAME], thanks for the update! Glad to hear you were able to pay the …" at bounding box center [680, 187] width 465 height 30
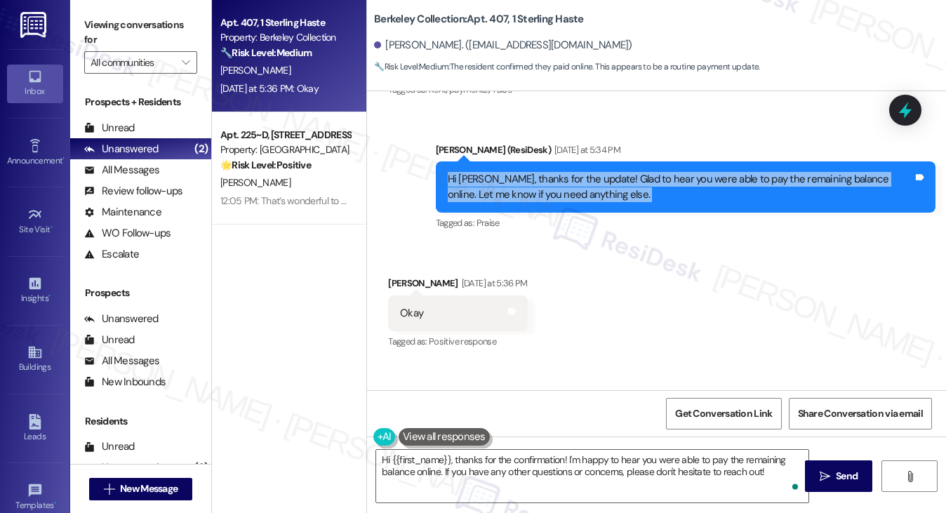
click at [621, 172] on div "Hi [PERSON_NAME], thanks for the update! Glad to hear you were able to pay the …" at bounding box center [680, 187] width 465 height 30
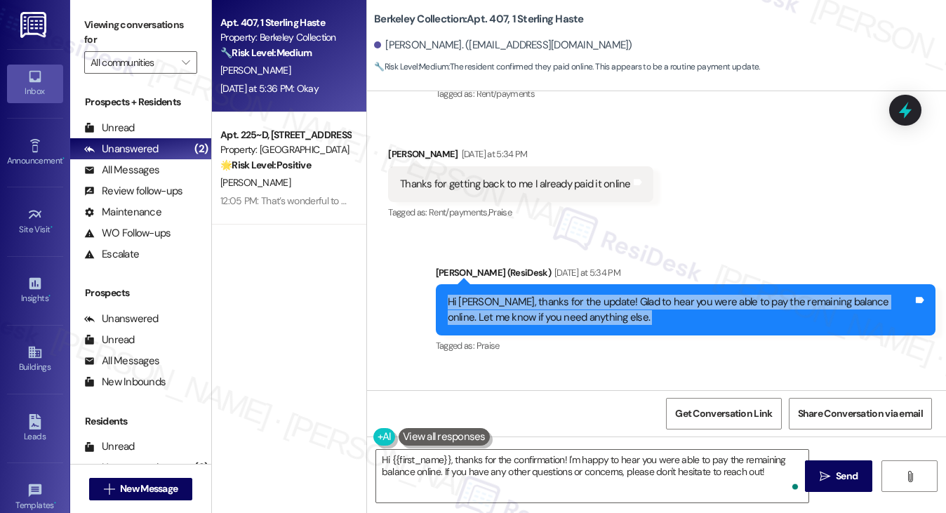
scroll to position [4851, 0]
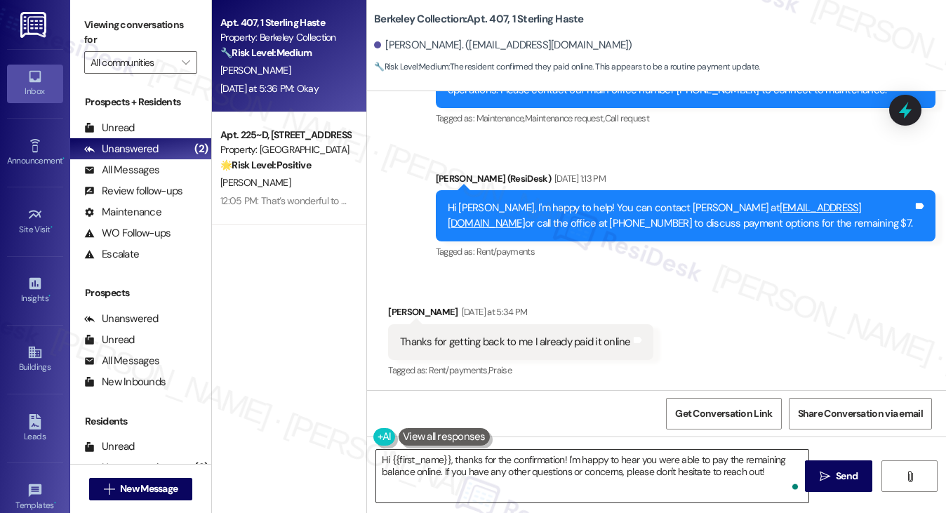
click at [507, 468] on textarea "Hi {{first_name}}, thanks for the confirmation! I'm happy to hear you were able…" at bounding box center [592, 476] width 433 height 53
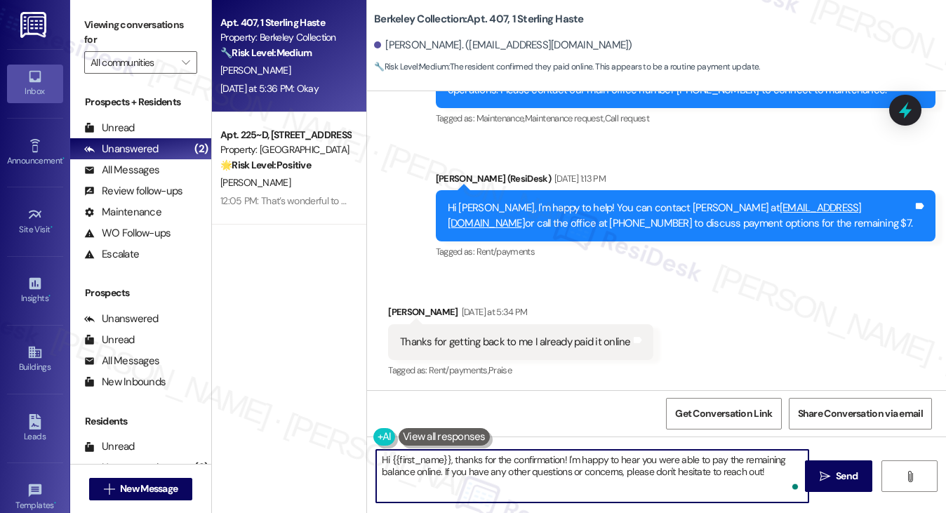
click at [507, 468] on textarea "Hi {{first_name}}, thanks for the confirmation! I'm happy to hear you were able…" at bounding box center [592, 476] width 433 height 53
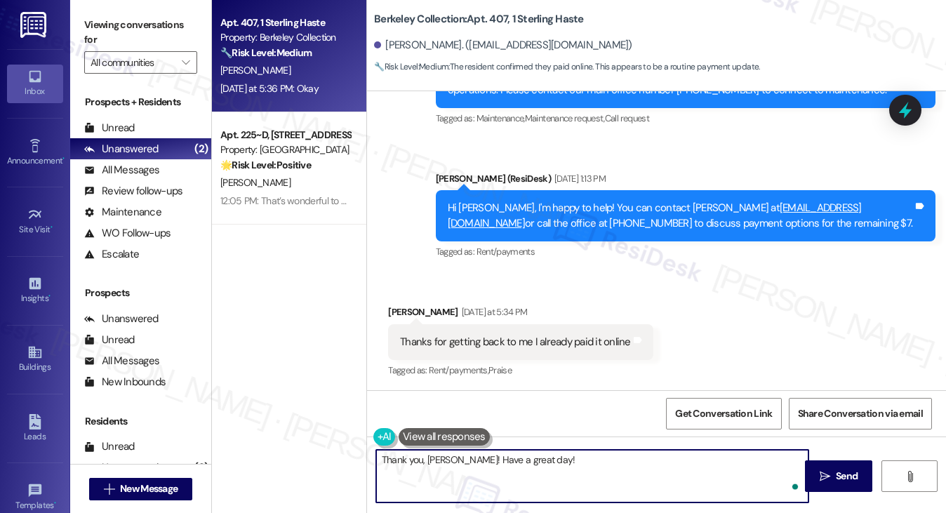
type textarea "Thank you, [PERSON_NAME]! Have a great day!"
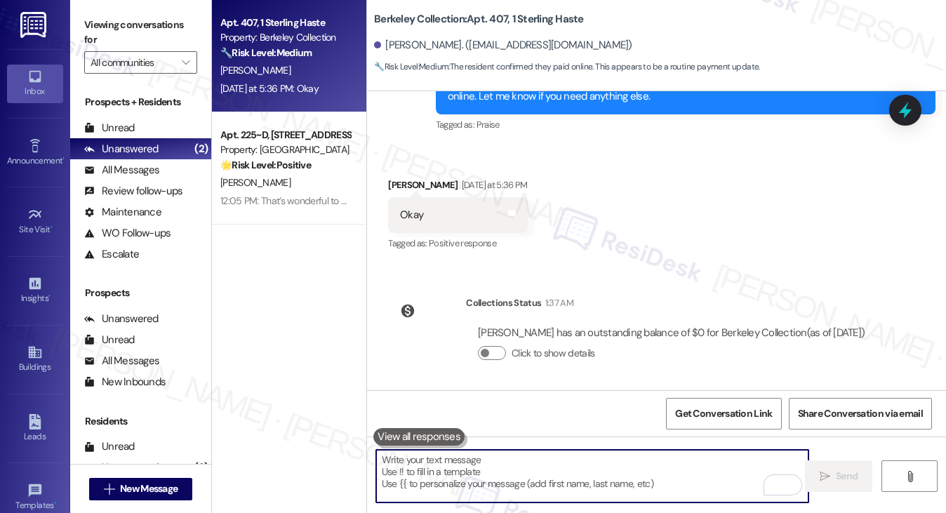
scroll to position [5300, 0]
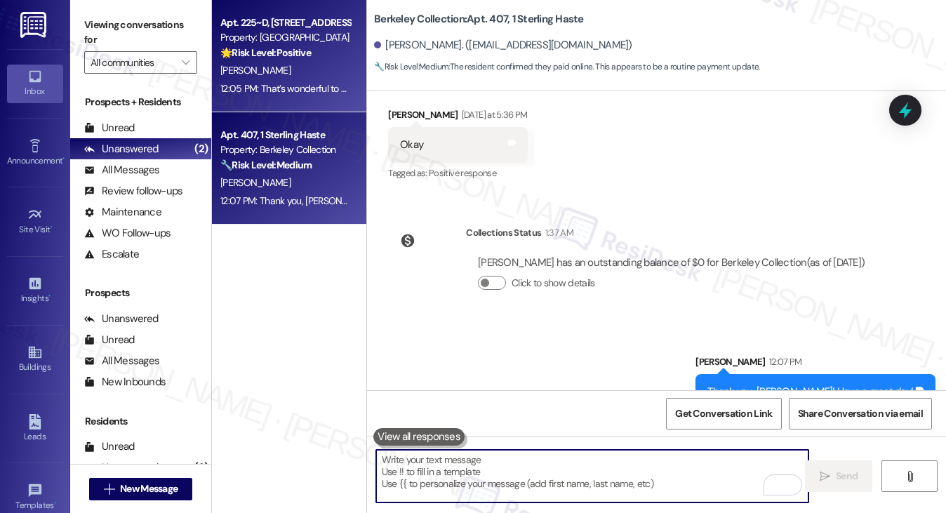
click at [270, 85] on div "12:05 PM: That’s wonderful to hear, [PERSON_NAME], thank you! If you’re comfort…" at bounding box center [770, 88] width 1101 height 13
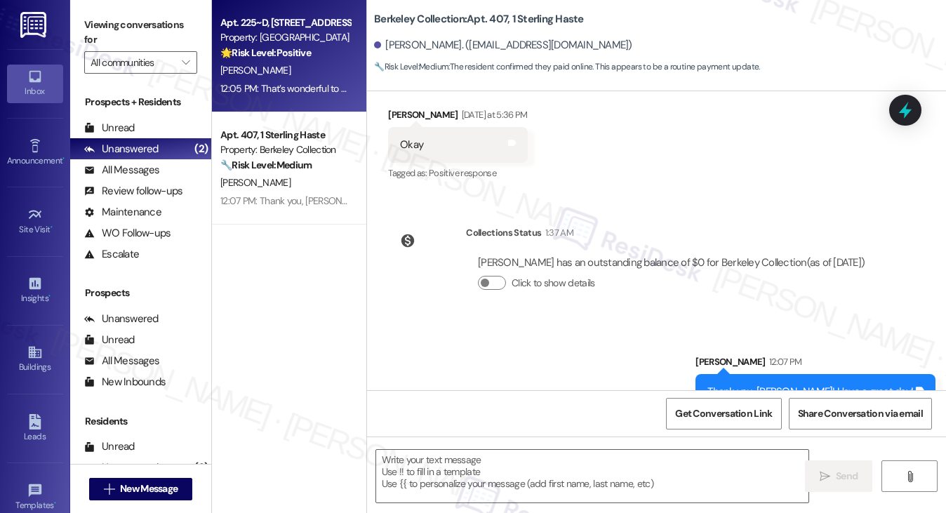
type textarea "Fetching suggested responses. Please feel free to read through the conversation…"
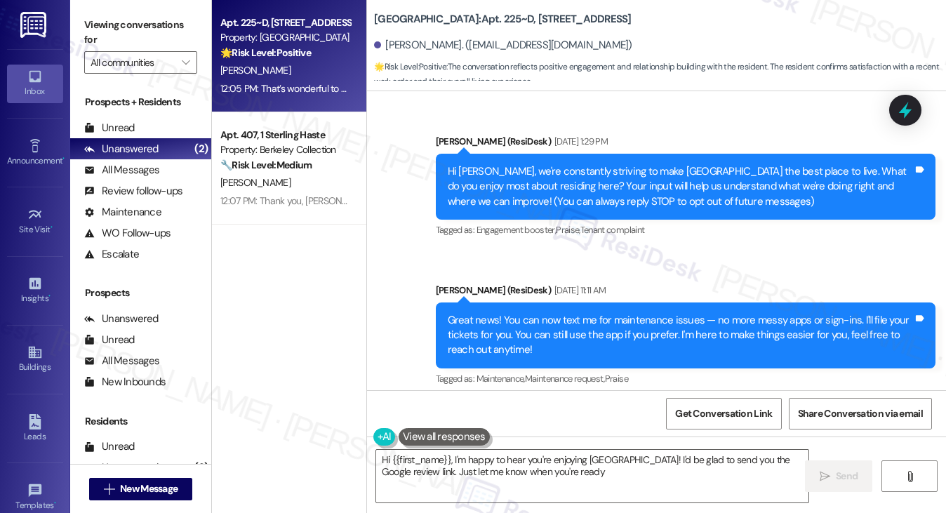
type textarea "Hi {{first_name}}, I'm happy to hear you're enjoying [GEOGRAPHIC_DATA]! I'd be …"
